Goal: Information Seeking & Learning: Learn about a topic

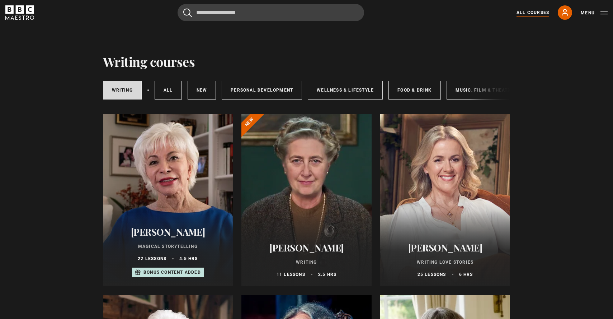
click at [544, 11] on link "All Courses" at bounding box center [533, 12] width 33 height 6
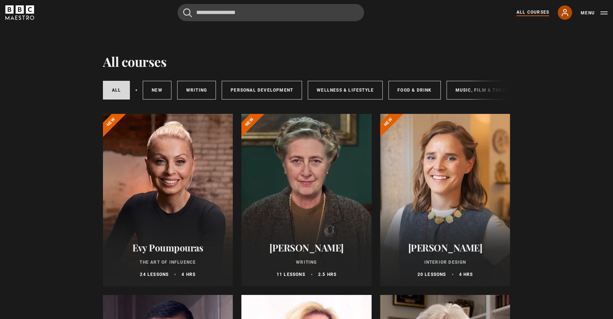
click at [564, 10] on icon at bounding box center [565, 12] width 6 height 6
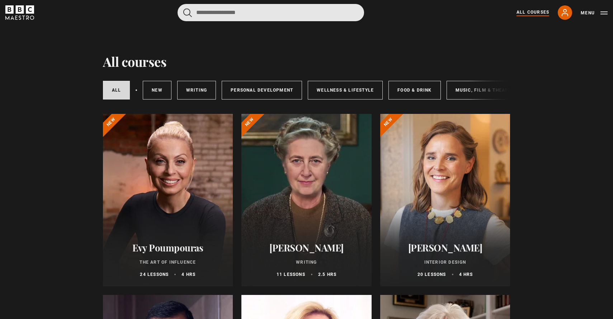
click at [215, 10] on input "Search" at bounding box center [271, 12] width 187 height 17
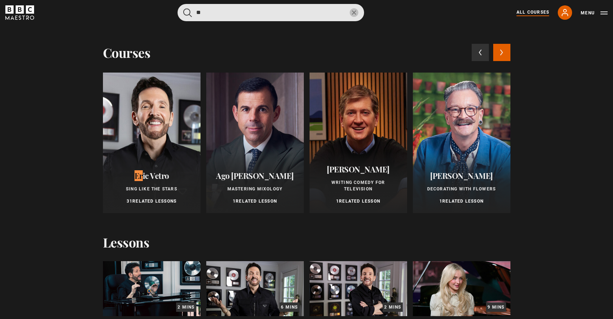
type input "**"
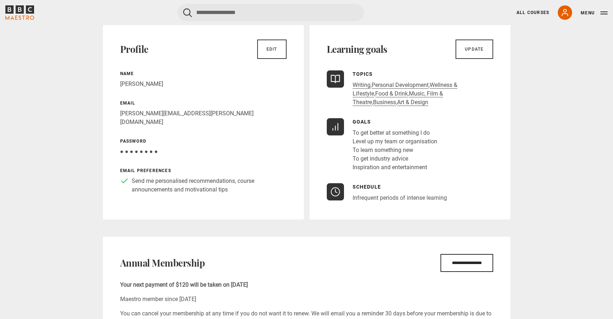
scroll to position [55, 0]
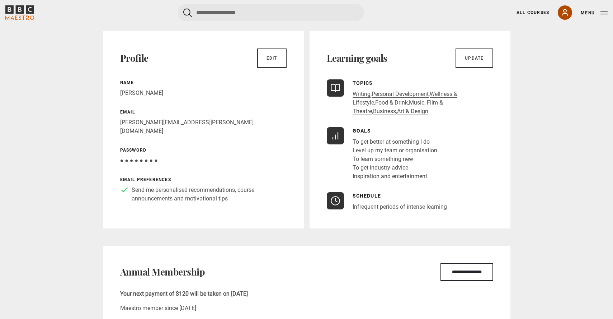
click at [561, 15] on icon at bounding box center [565, 12] width 9 height 9
click at [537, 14] on link "All Courses" at bounding box center [533, 12] width 33 height 6
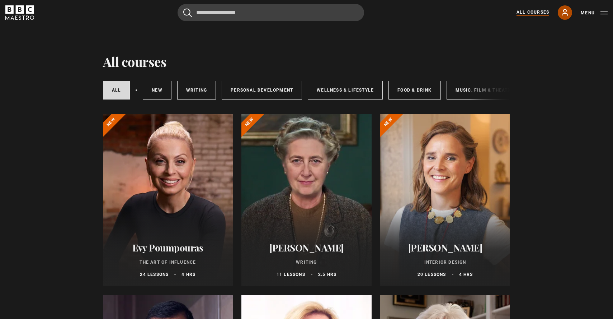
click at [572, 10] on link "My Account" at bounding box center [565, 12] width 14 height 14
click at [22, 11] on icon "BBC Maestro" at bounding box center [20, 9] width 8 height 8
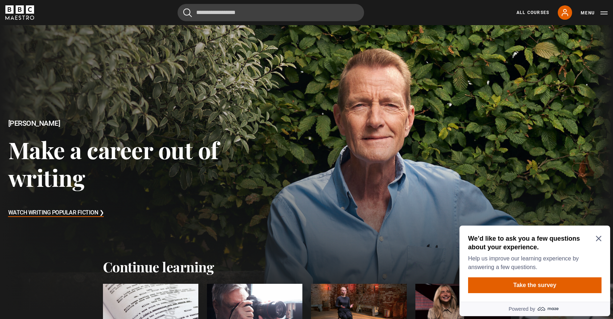
click at [600, 241] on div "We’d like to ask you a few questions about your experience. Help us improve our…" at bounding box center [534, 252] width 133 height 37
click at [599, 237] on icon "Close Maze Prompt" at bounding box center [599, 238] width 6 height 6
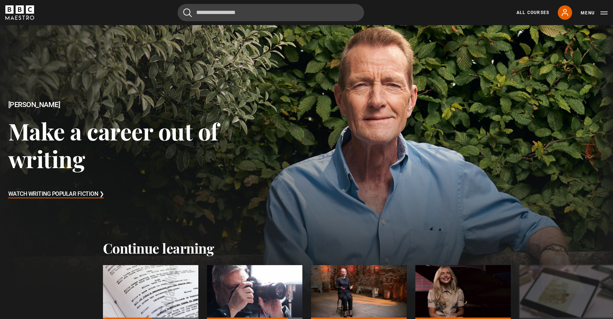
scroll to position [19, 0]
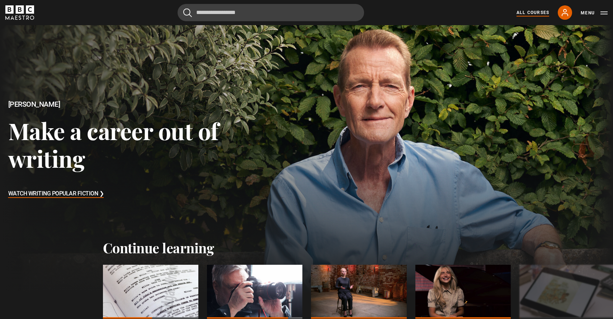
click at [533, 11] on link "All Courses" at bounding box center [533, 12] width 33 height 6
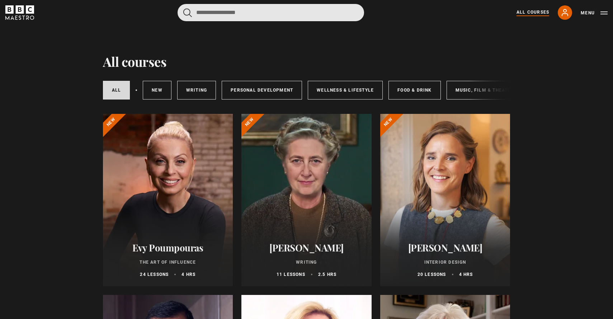
click at [236, 9] on input "Search" at bounding box center [271, 12] width 187 height 17
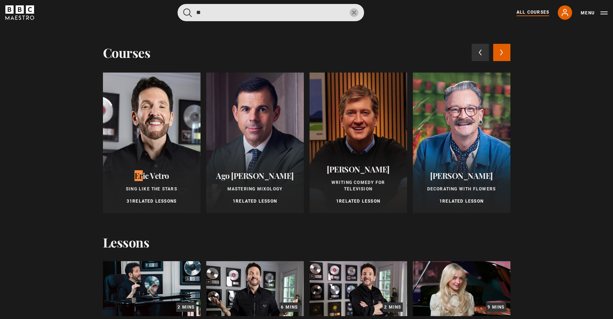
type input "**"
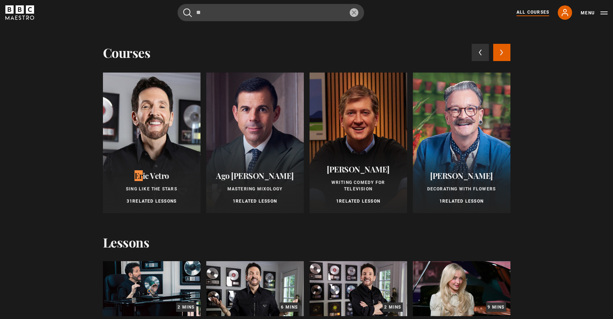
click at [142, 201] on p "31 Related Lessons" at bounding box center [152, 201] width 80 height 6
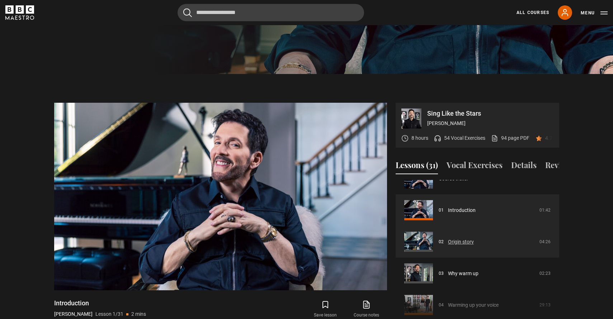
scroll to position [20, 0]
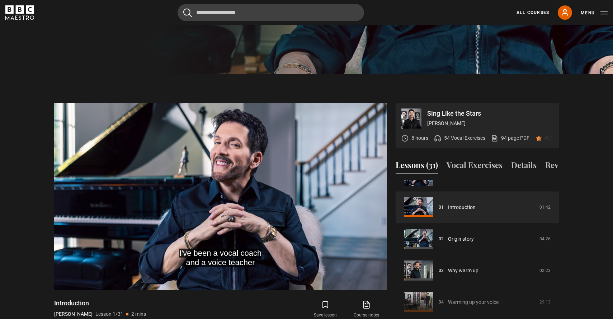
click at [473, 292] on div "Course trailer 01 Introduction 01:42 02 Origin story 04:26 03 Why warm up 02:23…" at bounding box center [478, 257] width 164 height 155
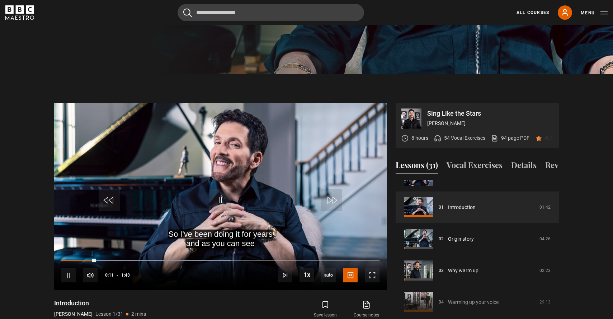
click at [424, 292] on div "Course trailer 01 Introduction 01:42 02 Origin story 04:26 03 Why warm up 02:23…" at bounding box center [478, 257] width 164 height 155
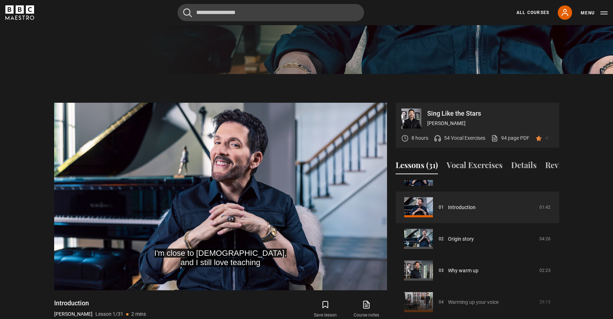
click at [461, 292] on div "Course trailer 01 Introduction 01:42 02 Origin story 04:26 03 Why warm up 02:23…" at bounding box center [478, 257] width 164 height 155
drag, startPoint x: 461, startPoint y: 292, endPoint x: 428, endPoint y: 294, distance: 33.1
click at [459, 292] on div "Course trailer 01 Introduction 01:42 02 Origin story 04:26 03 Why warm up 02:23…" at bounding box center [478, 257] width 164 height 155
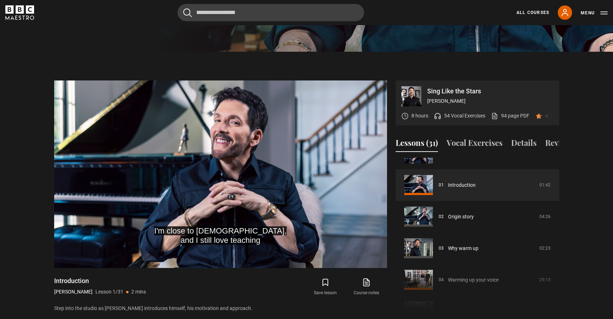
scroll to position [304, 0]
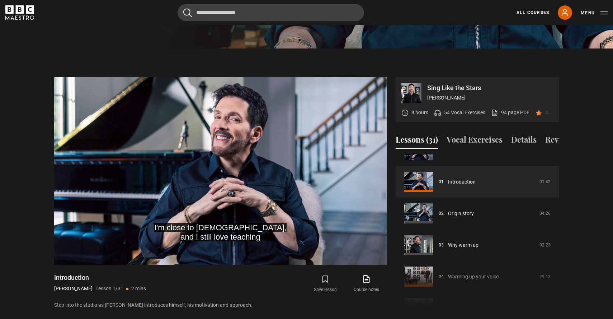
click at [419, 267] on div "Course trailer 01 Introduction 01:42 02 Origin story 04:26 03 Why warm up 02:23…" at bounding box center [478, 231] width 164 height 155
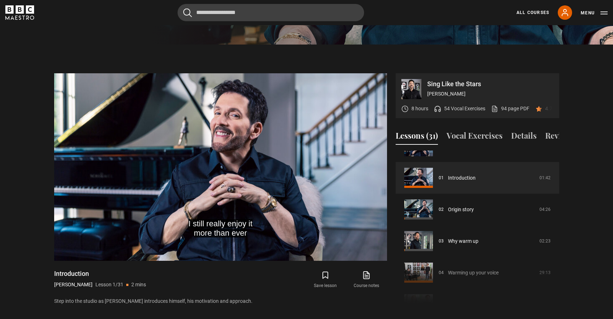
click at [417, 258] on div "Course trailer 01 Introduction 01:42 02 Origin story 04:26 03 Why warm up 02:23…" at bounding box center [478, 227] width 164 height 155
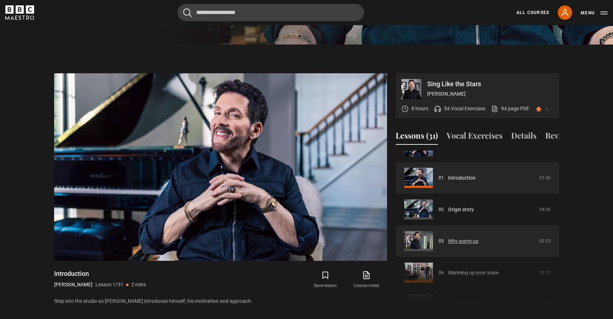
click at [448, 237] on link "Why warm up" at bounding box center [463, 241] width 30 height 8
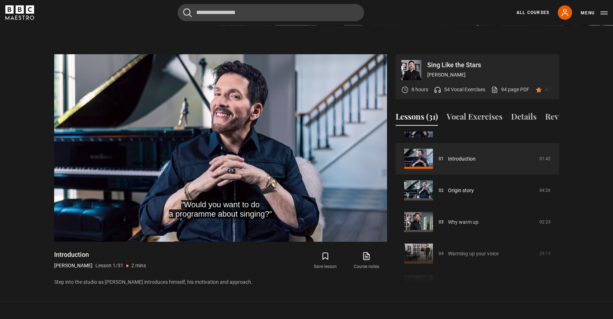
scroll to position [333, 0]
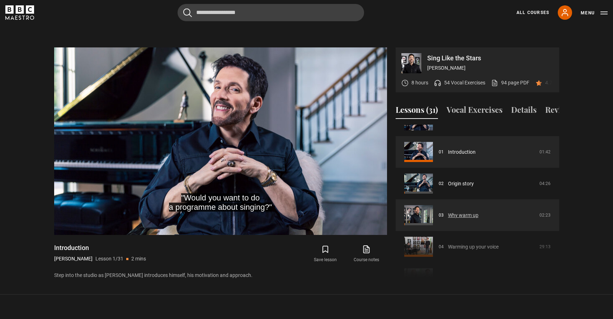
click at [448, 211] on link "Why warm up" at bounding box center [463, 215] width 30 height 8
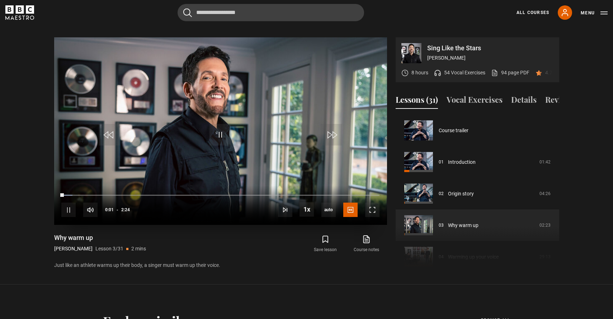
scroll to position [63, 0]
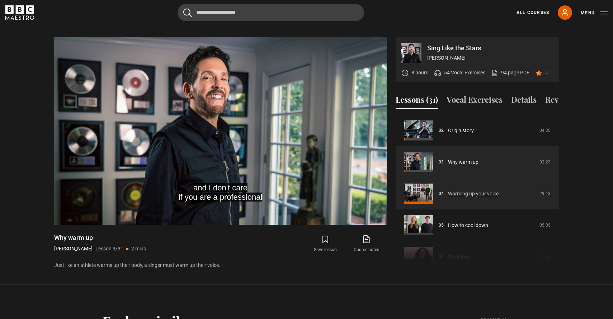
click at [448, 190] on link "Warming up your voice" at bounding box center [473, 194] width 51 height 8
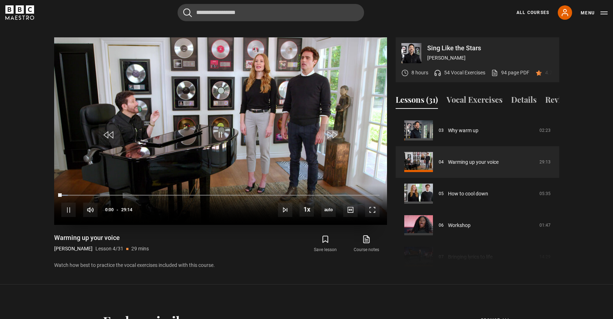
scroll to position [333, 0]
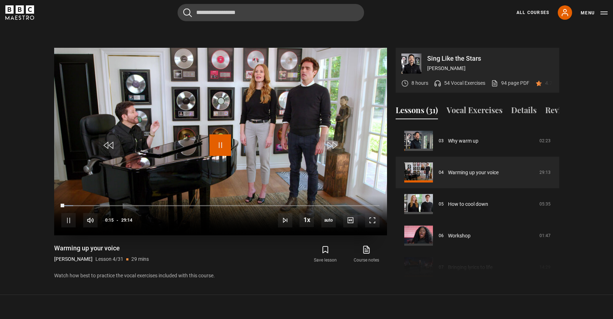
click at [217, 136] on span "Video Player" at bounding box center [221, 145] width 22 height 22
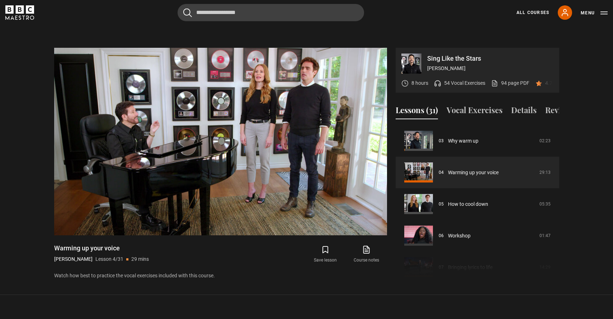
drag, startPoint x: 459, startPoint y: 72, endPoint x: 457, endPoint y: 68, distance: 4.5
click at [459, 79] on p "54 Vocal Exercises" at bounding box center [464, 83] width 41 height 8
click at [440, 84] on icon at bounding box center [437, 85] width 5 height 2
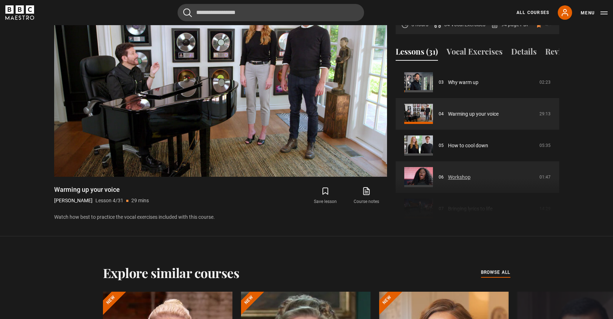
scroll to position [391, 0]
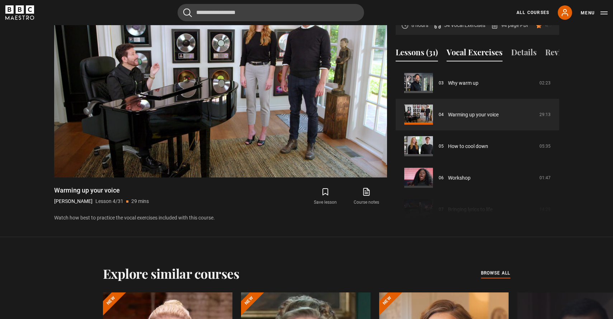
click at [474, 46] on button "Vocal Exercises" at bounding box center [475, 53] width 56 height 15
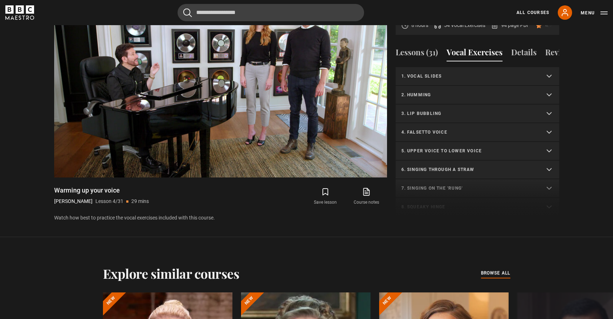
click at [433, 110] on p "3. Lip bubbling" at bounding box center [468, 113] width 135 height 6
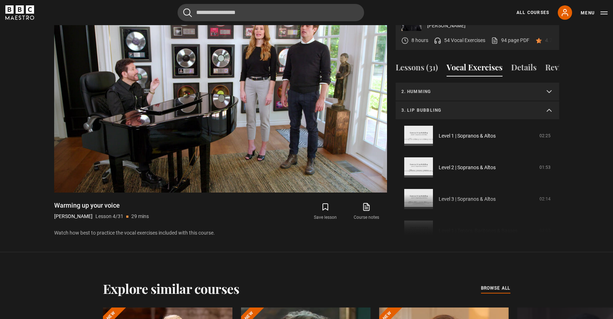
scroll to position [0, 0]
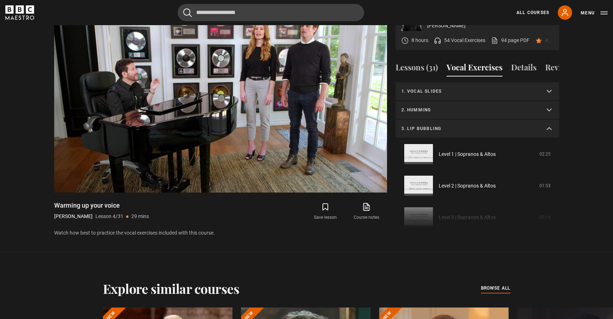
click at [465, 88] on p "1. Vocal slides" at bounding box center [468, 91] width 135 height 6
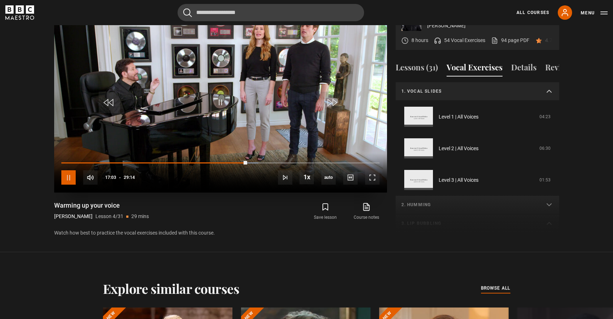
drag, startPoint x: 68, startPoint y: 169, endPoint x: 74, endPoint y: 169, distance: 5.8
click at [69, 170] on span "Video Player" at bounding box center [68, 177] width 14 height 14
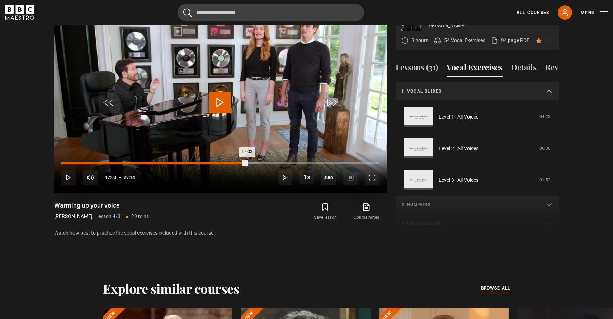
scroll to position [372, 0]
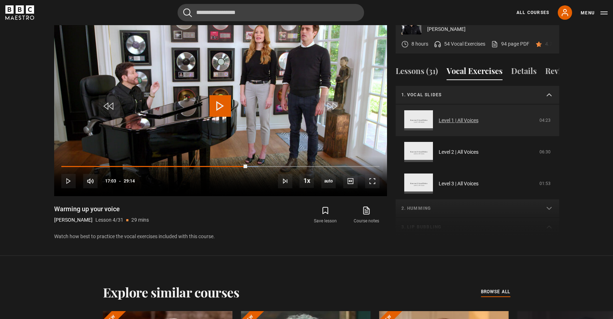
click at [449, 117] on link "Level 1 | All Voices" at bounding box center [459, 121] width 40 height 8
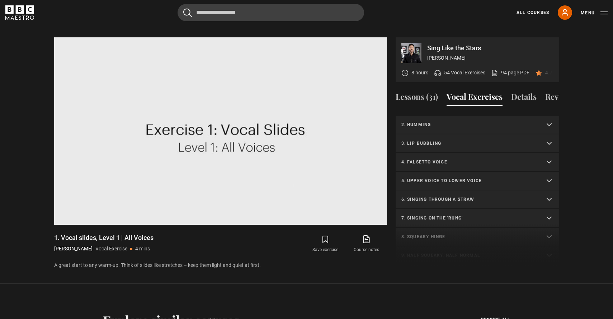
scroll to position [114, 0]
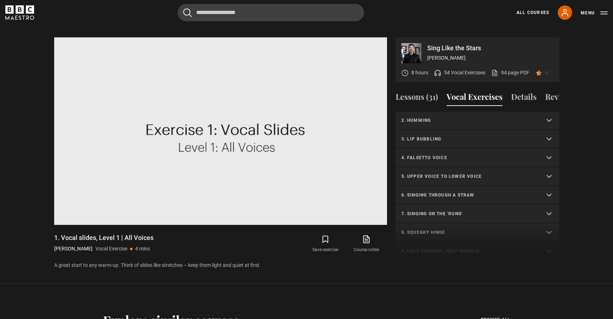
click at [469, 173] on p "5. Upper voice to lower voice" at bounding box center [468, 176] width 135 height 6
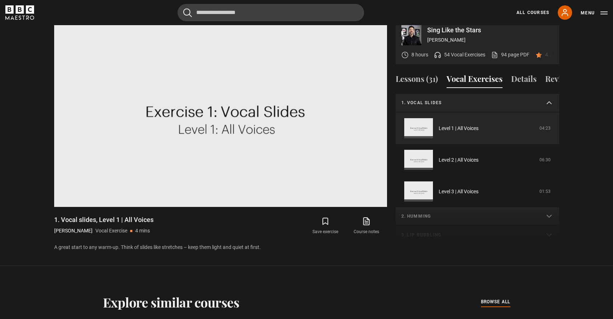
scroll to position [363, 0]
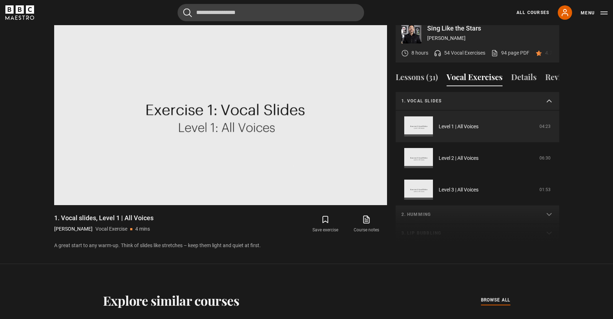
click at [551, 205] on div "1. Vocal slides Level 1 | All Voices 04:23 Level 2 | All Voices 06:30 Level 3 |…" at bounding box center [478, 169] width 164 height 155
click at [546, 224] on div "1. Vocal slides Level 1 | All Voices 04:23 Level 2 | All Voices 06:30 Level 3 |…" at bounding box center [478, 169] width 164 height 155
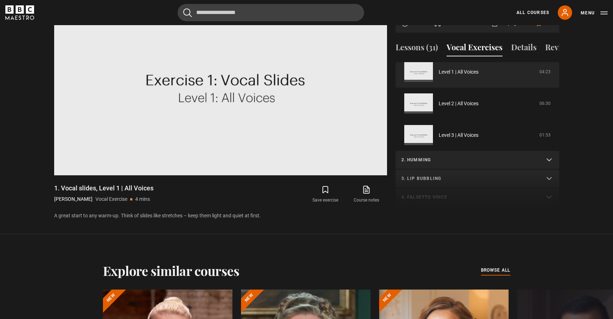
scroll to position [13, 0]
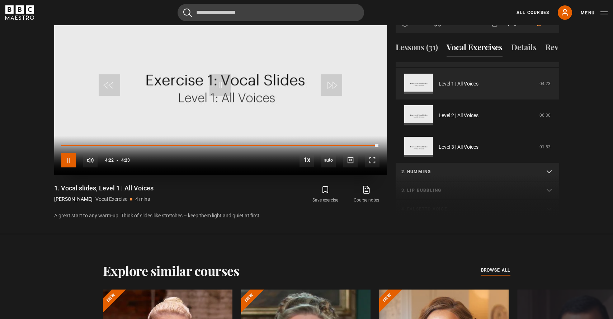
click at [70, 155] on span "Video Player" at bounding box center [68, 160] width 14 height 14
